Goal: Task Accomplishment & Management: Use online tool/utility

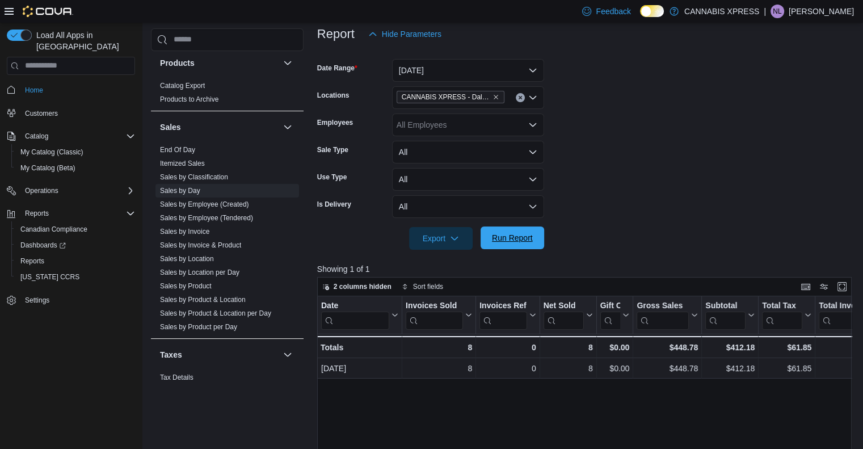
scroll to position [137, 0]
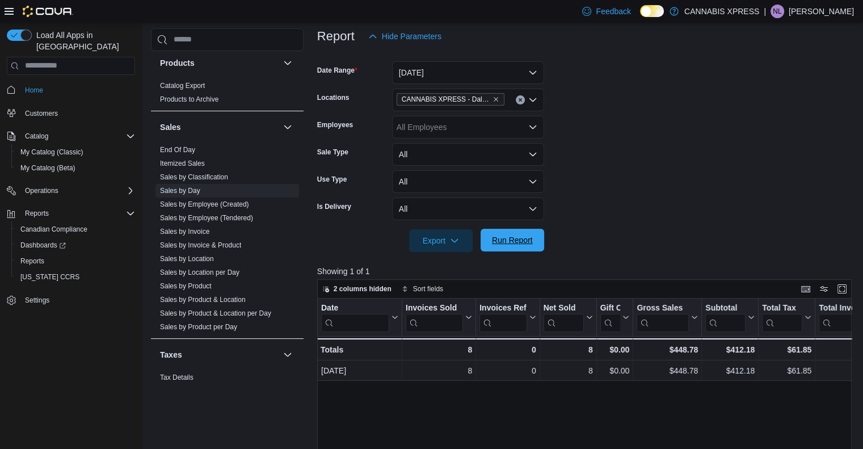
click at [522, 233] on span "Run Report" at bounding box center [512, 240] width 50 height 23
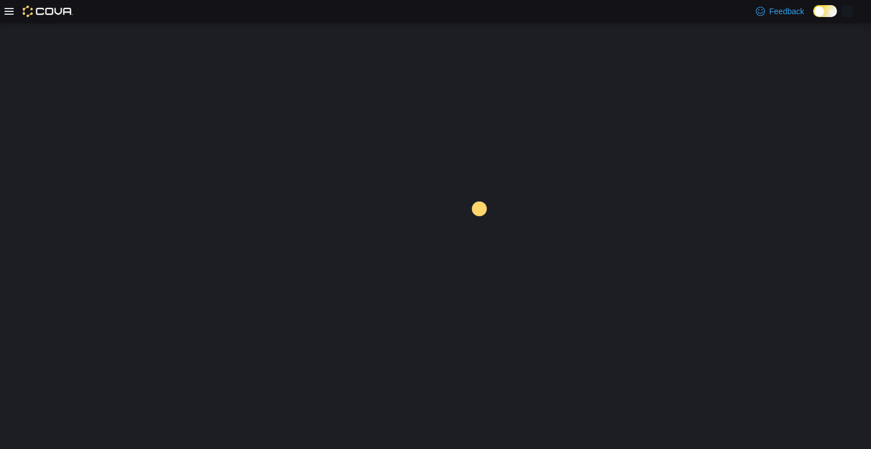
click at [624, 274] on div at bounding box center [435, 236] width 871 height 426
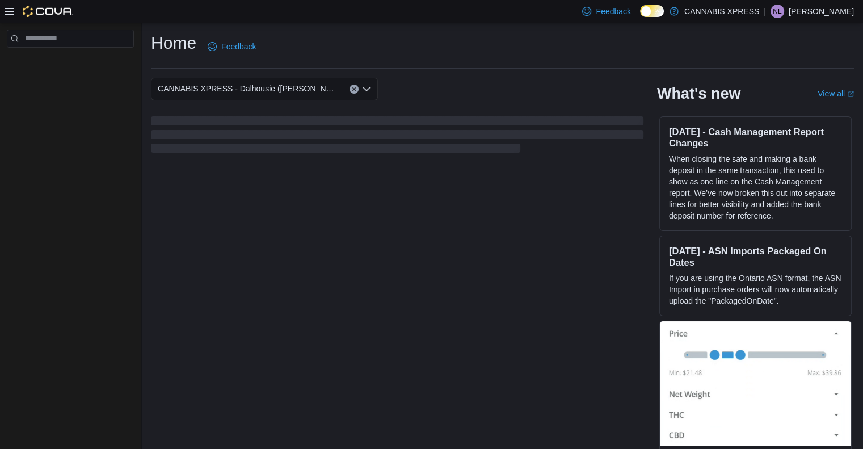
click at [507, 257] on div "CANNABIS XPRESS - Dalhousie ([PERSON_NAME][GEOGRAPHIC_DATA]) What's new View al…" at bounding box center [502, 264] width 703 height 373
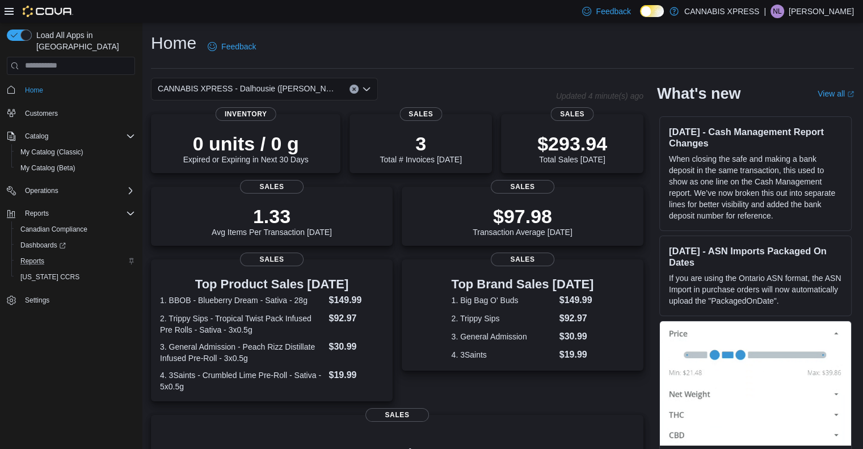
click at [50, 254] on div "Reports" at bounding box center [75, 261] width 119 height 14
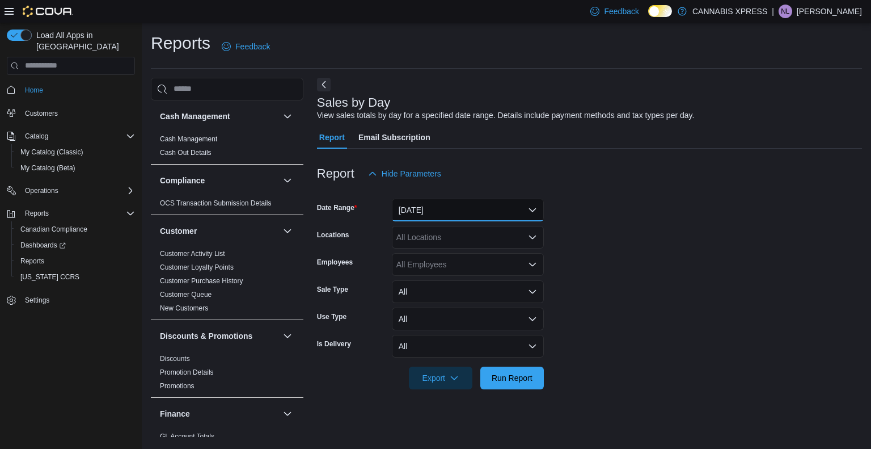
click at [424, 205] on button "[DATE]" at bounding box center [468, 209] width 152 height 23
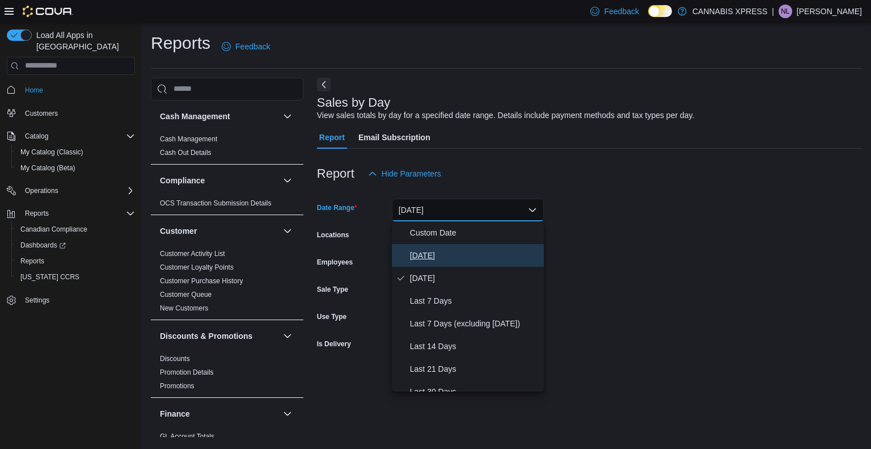
click at [432, 251] on span "[DATE]" at bounding box center [474, 255] width 129 height 14
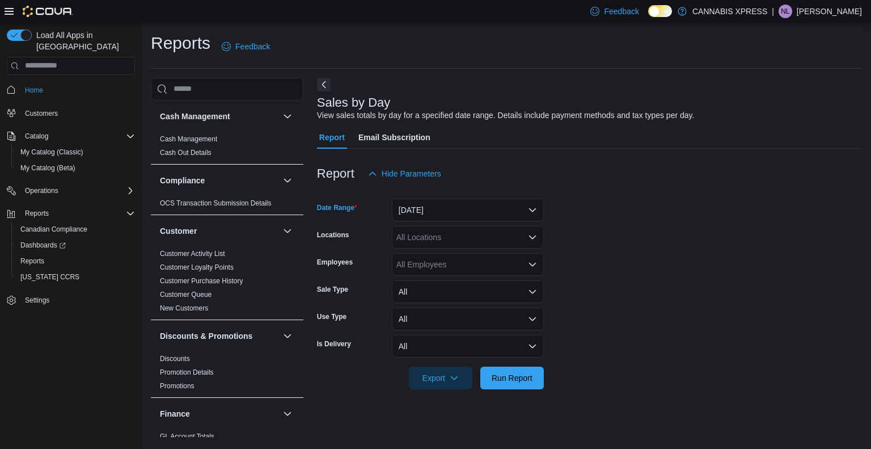
click at [446, 226] on div "All Locations" at bounding box center [468, 237] width 152 height 23
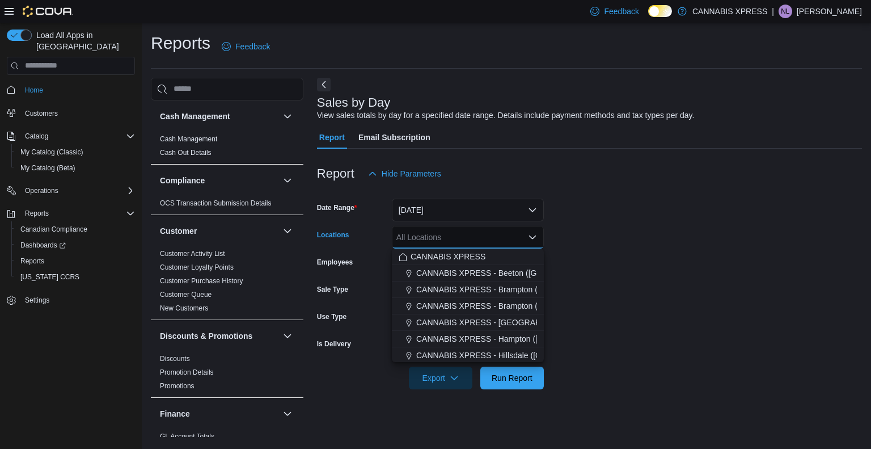
click at [446, 226] on div "All Locations" at bounding box center [468, 237] width 152 height 23
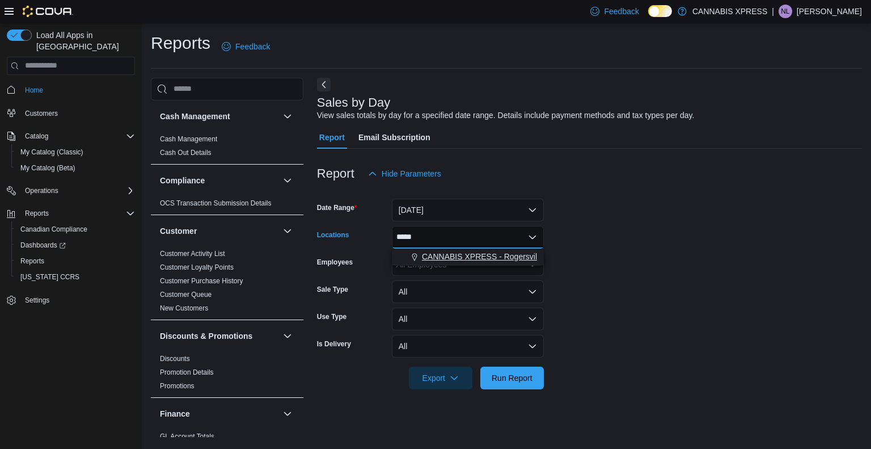
type input "*****"
click at [456, 249] on button "CANNABIS XPRESS - Rogersville - (Rue Principale)" at bounding box center [468, 256] width 152 height 16
click at [561, 340] on form "Date Range [DATE] Locations CANNABIS XPRESS - [GEOGRAPHIC_DATA] - ([GEOGRAPHIC_…" at bounding box center [589, 287] width 545 height 204
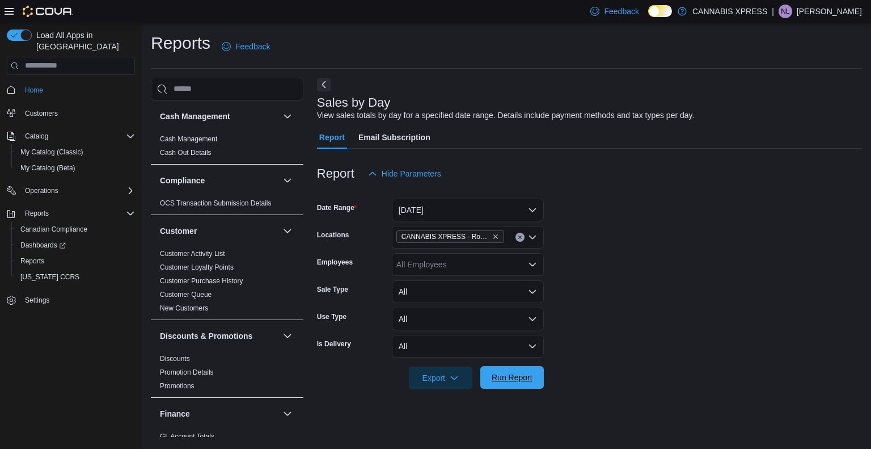
click at [527, 373] on span "Run Report" at bounding box center [512, 376] width 41 height 11
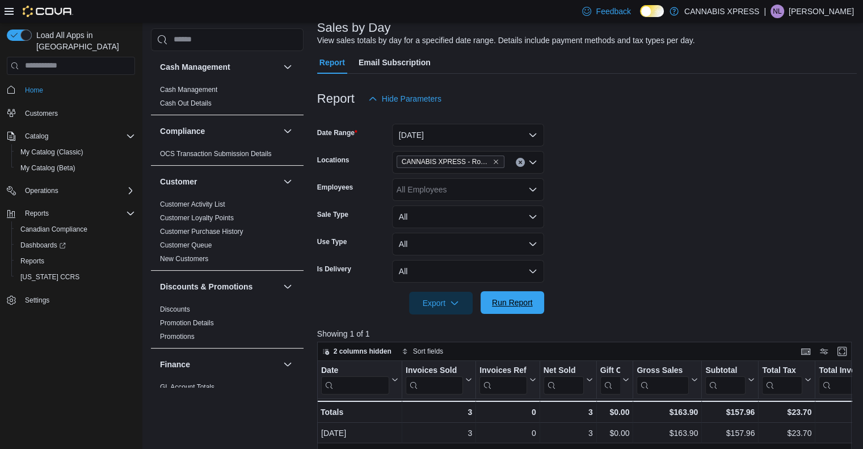
scroll to position [73, 0]
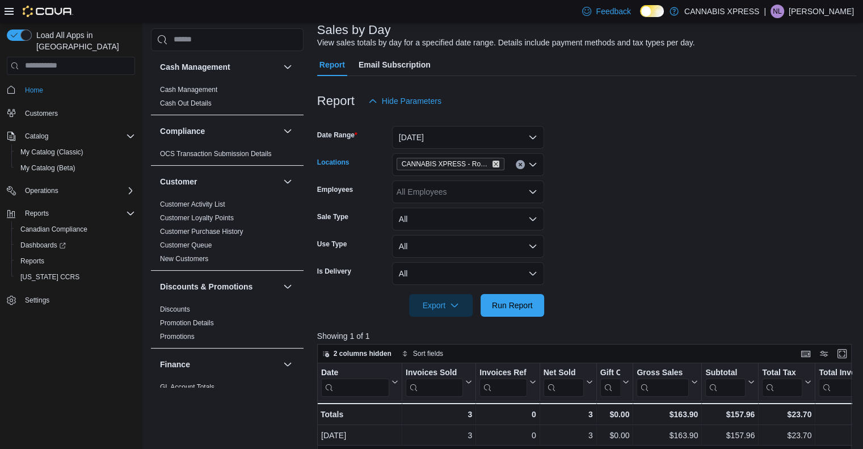
click at [492, 162] on icon "Remove CANNABIS XPRESS - Rogersville - (Rue Principale) from selection in this …" at bounding box center [495, 163] width 7 height 7
type input "****"
click at [508, 184] on span "CANNABIS XPRESS - Dalhousie ([PERSON_NAME][GEOGRAPHIC_DATA])" at bounding box center [558, 183] width 273 height 11
click at [690, 195] on form "Date Range [DATE] Locations CANNABIS XPRESS - Dalhousie ([PERSON_NAME][GEOGRAPH…" at bounding box center [587, 214] width 540 height 204
click at [518, 297] on span "Run Report" at bounding box center [512, 304] width 50 height 23
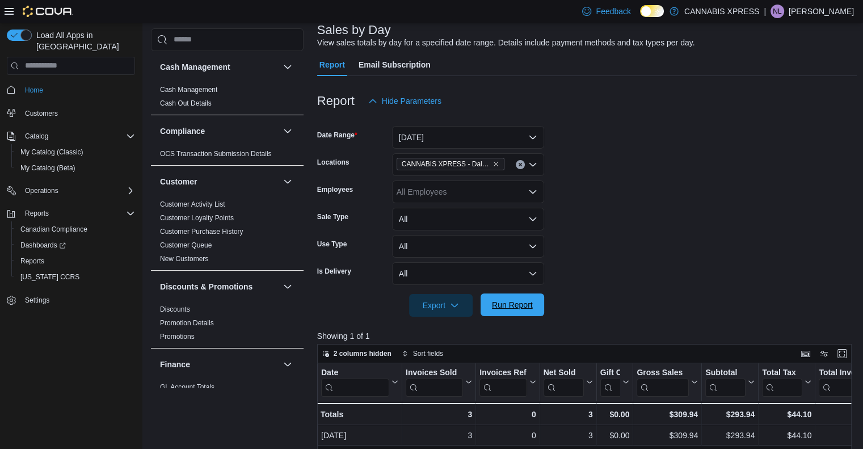
click at [518, 297] on span "Run Report" at bounding box center [512, 304] width 50 height 23
